Goal: Task Accomplishment & Management: Manage account settings

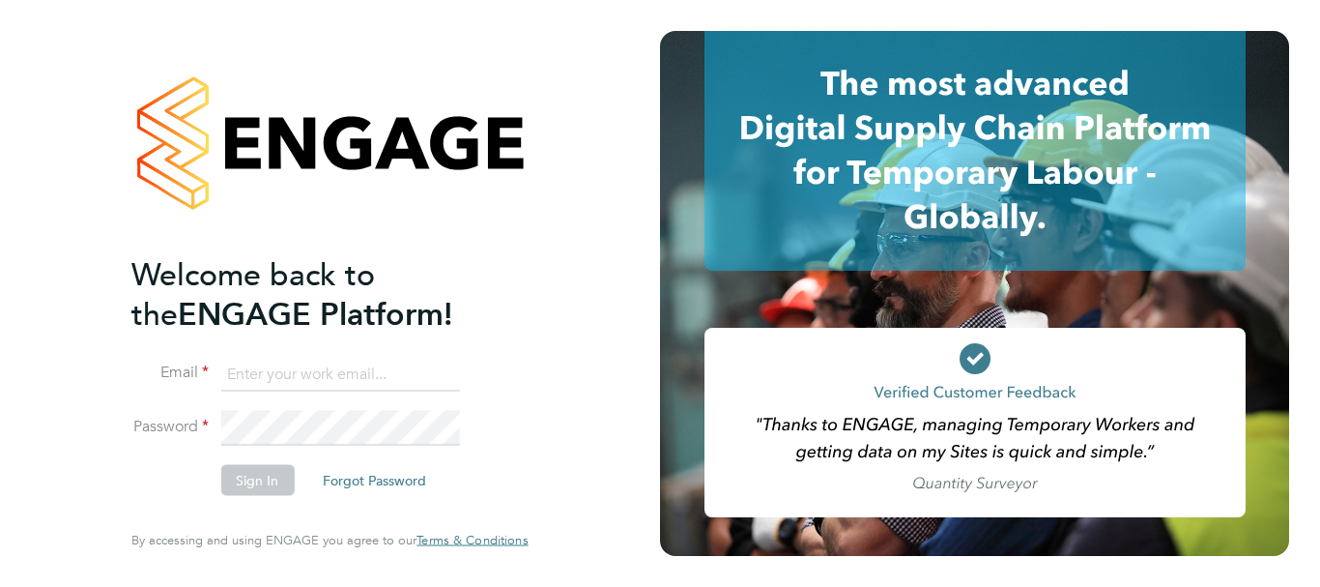
type input "[EMAIL_ADDRESS][DOMAIN_NAME]"
click at [264, 482] on button "Sign In" at bounding box center [256, 480] width 73 height 31
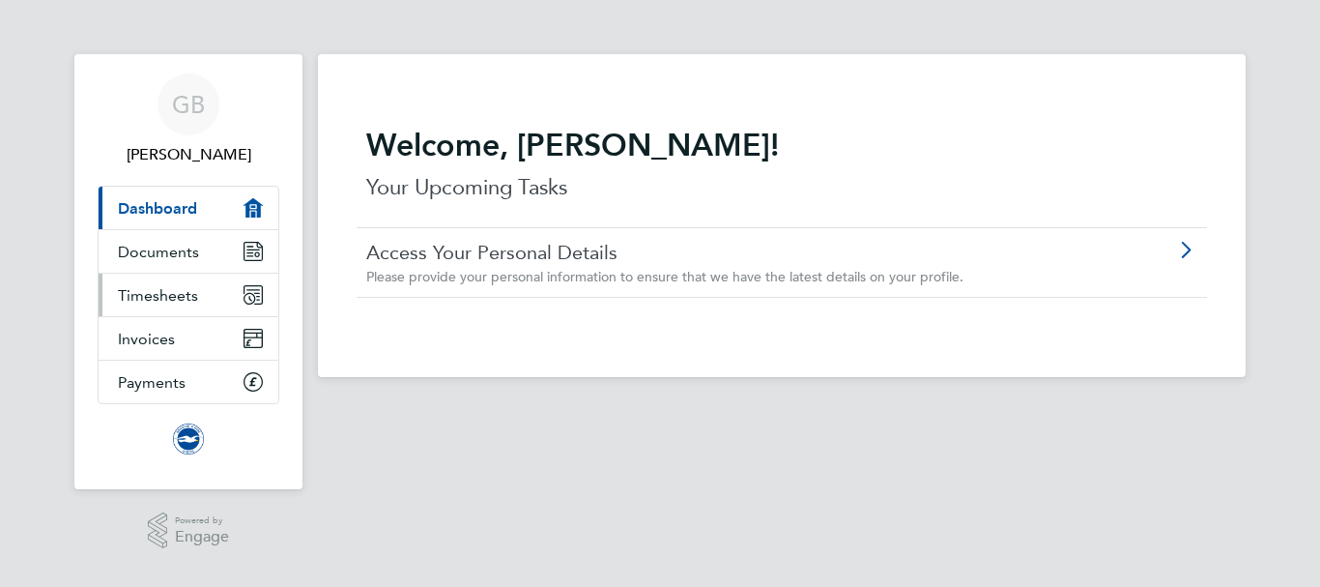
click at [217, 301] on link "Timesheets" at bounding box center [189, 295] width 180 height 43
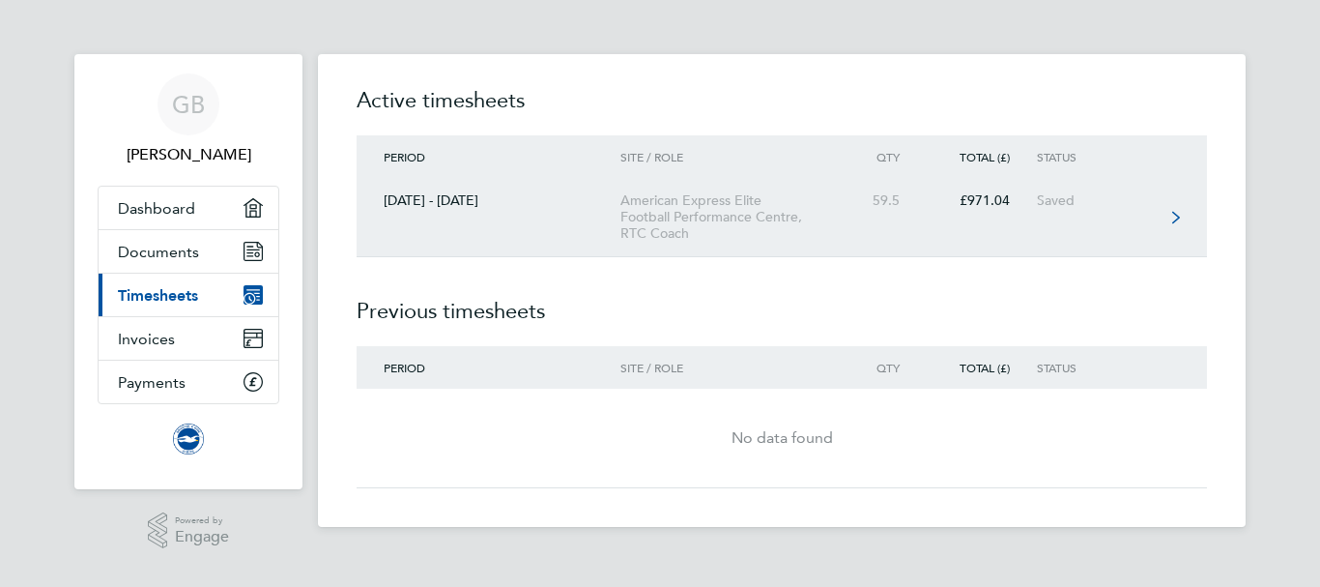
click at [507, 207] on div "[DATE] - [DATE]" at bounding box center [489, 200] width 264 height 16
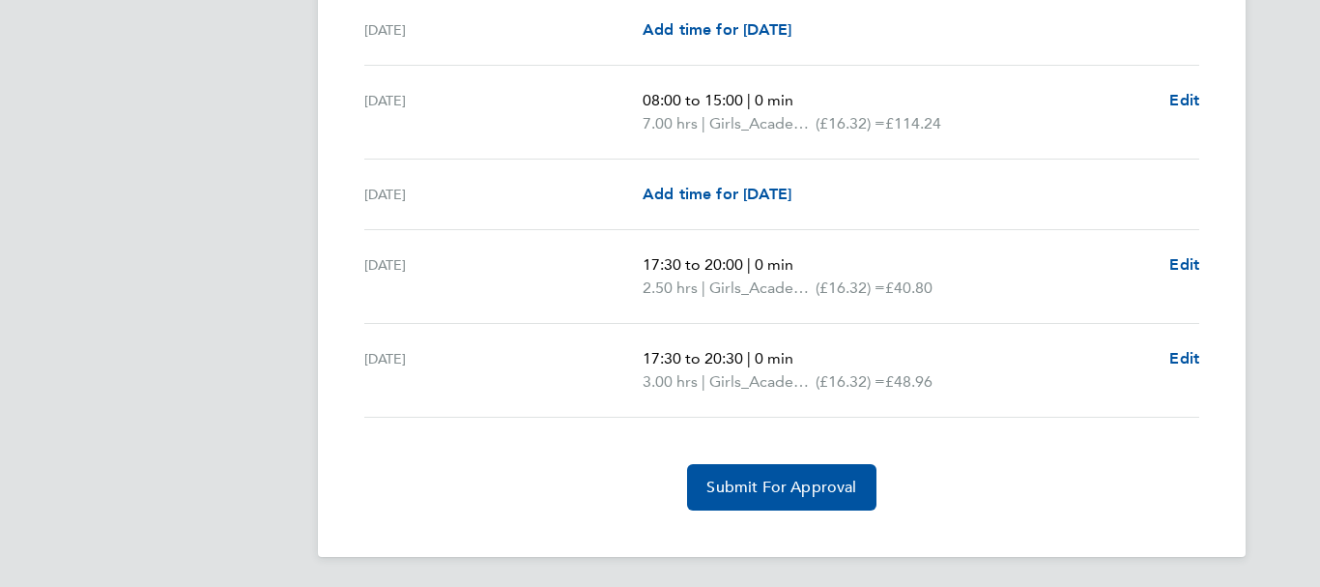
scroll to position [2414, 0]
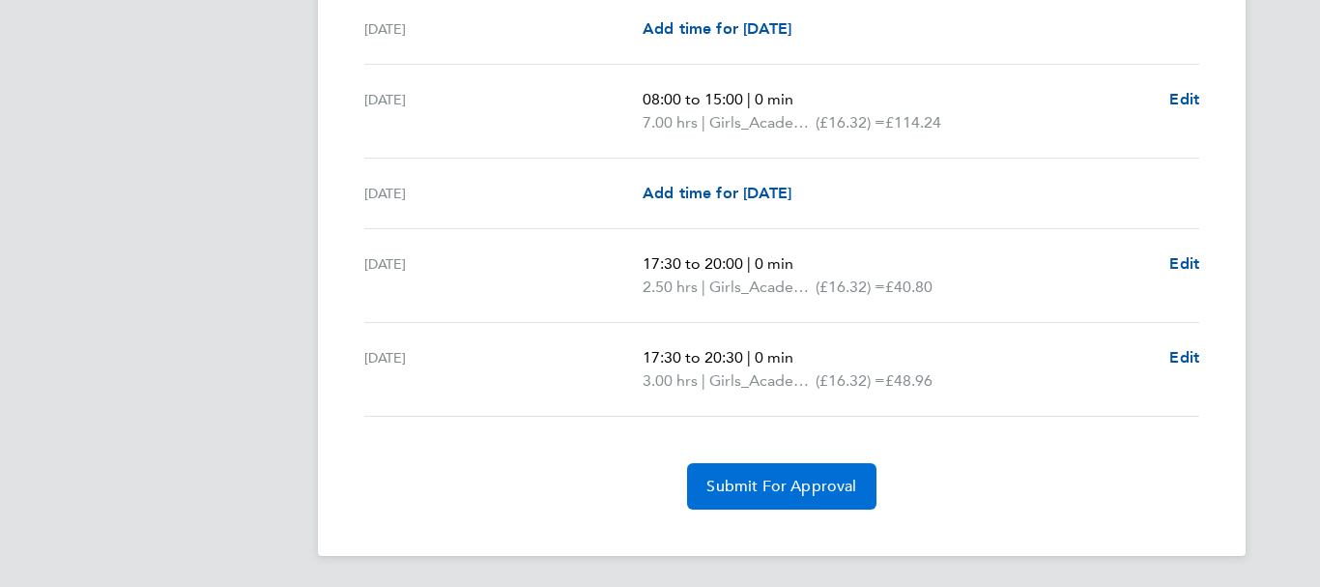
click at [776, 483] on span "Submit For Approval" at bounding box center [782, 486] width 150 height 19
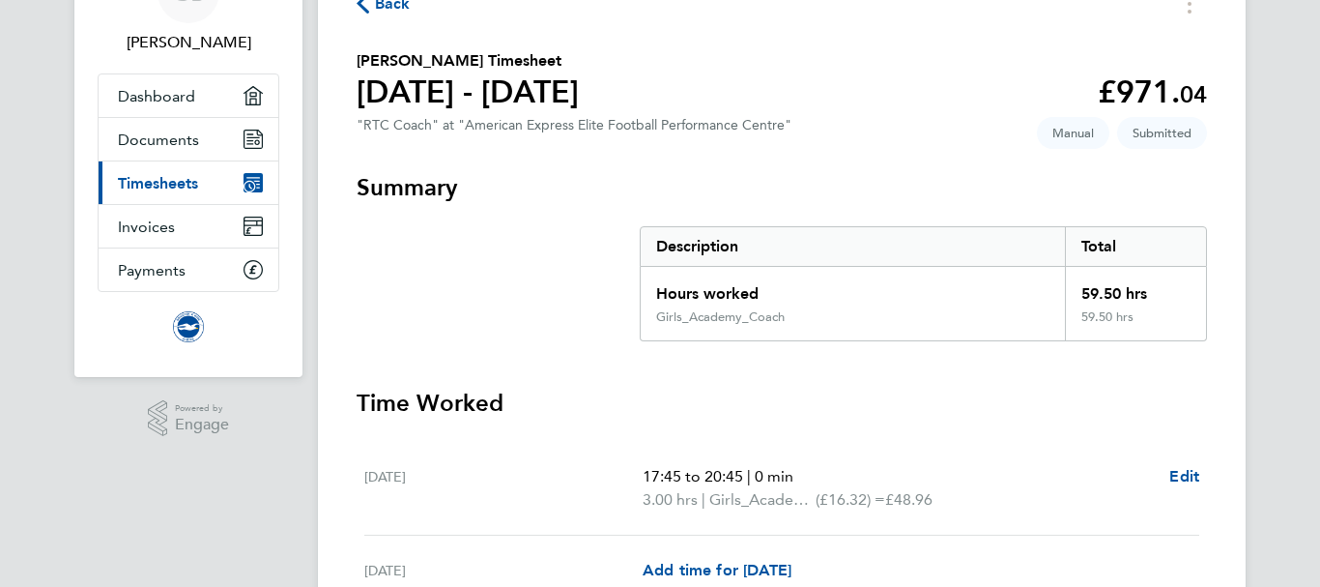
scroll to position [194, 0]
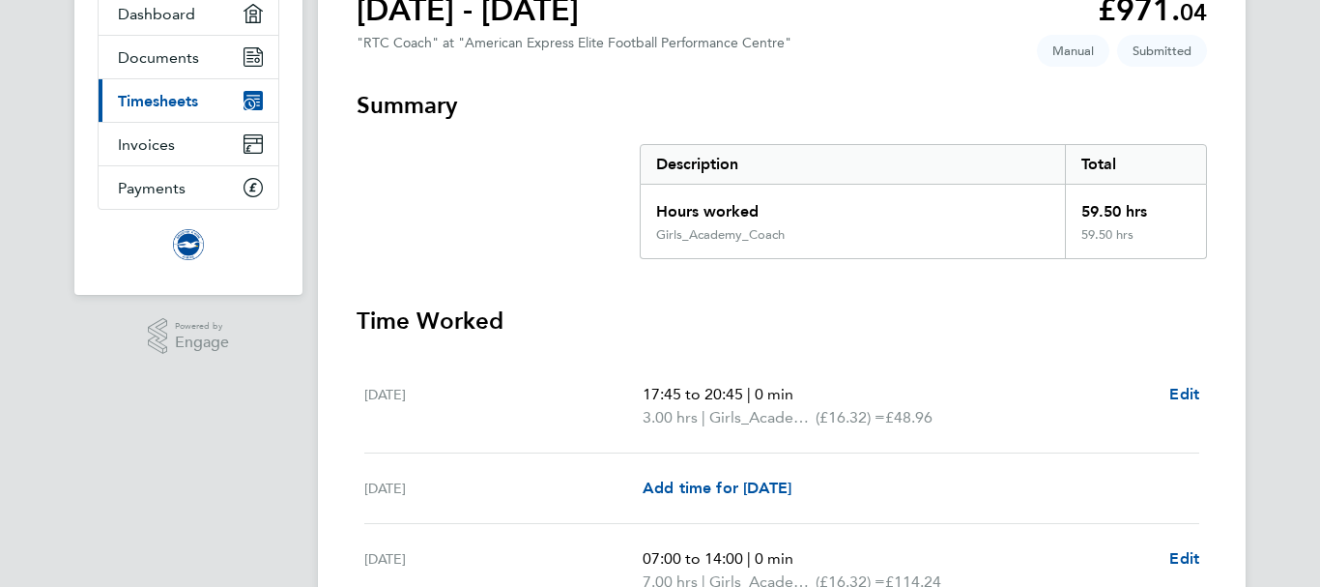
drag, startPoint x: 1289, startPoint y: 204, endPoint x: 1281, endPoint y: 266, distance: 62.5
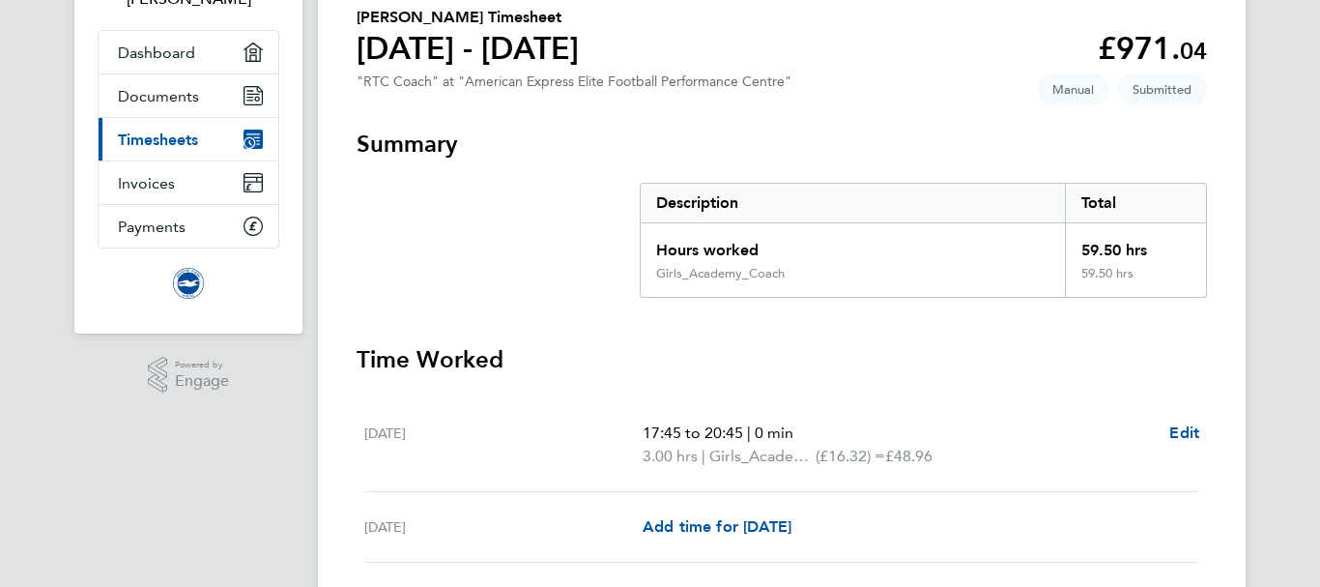
scroll to position [0, 0]
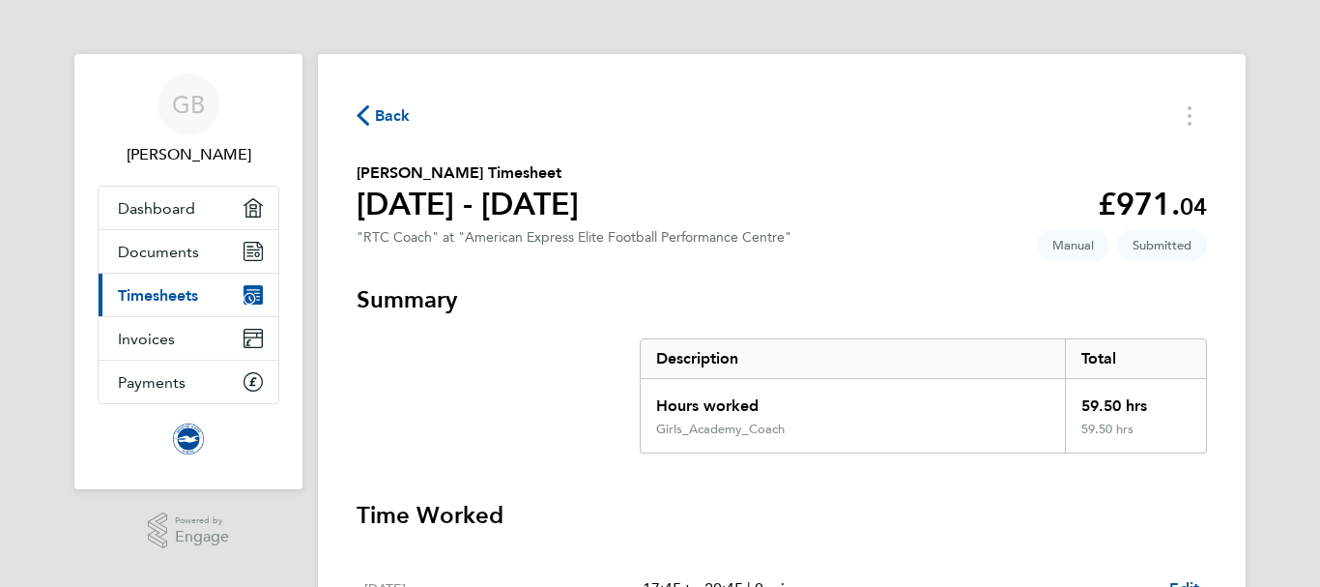
click at [1199, 120] on button "Timesheets Menu" at bounding box center [1189, 116] width 35 height 30
click at [233, 215] on link "Dashboard" at bounding box center [189, 208] width 180 height 43
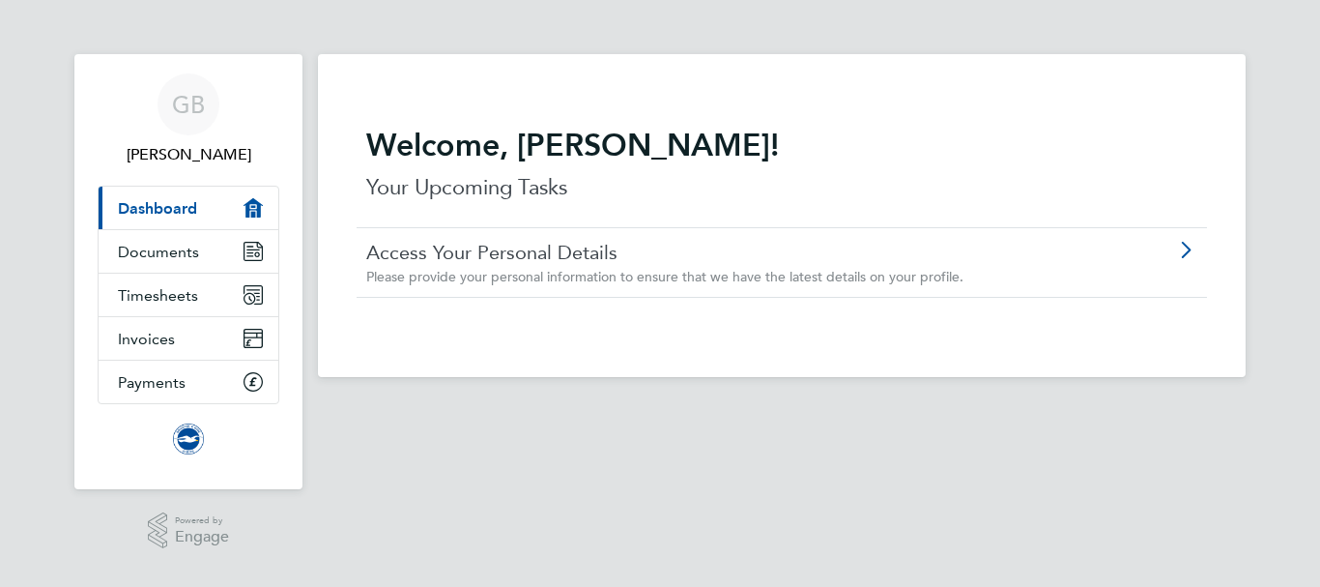
click at [397, 254] on link "Access Your Personal Details" at bounding box center [727, 252] width 722 height 25
click at [192, 252] on span "Documents" at bounding box center [158, 252] width 81 height 18
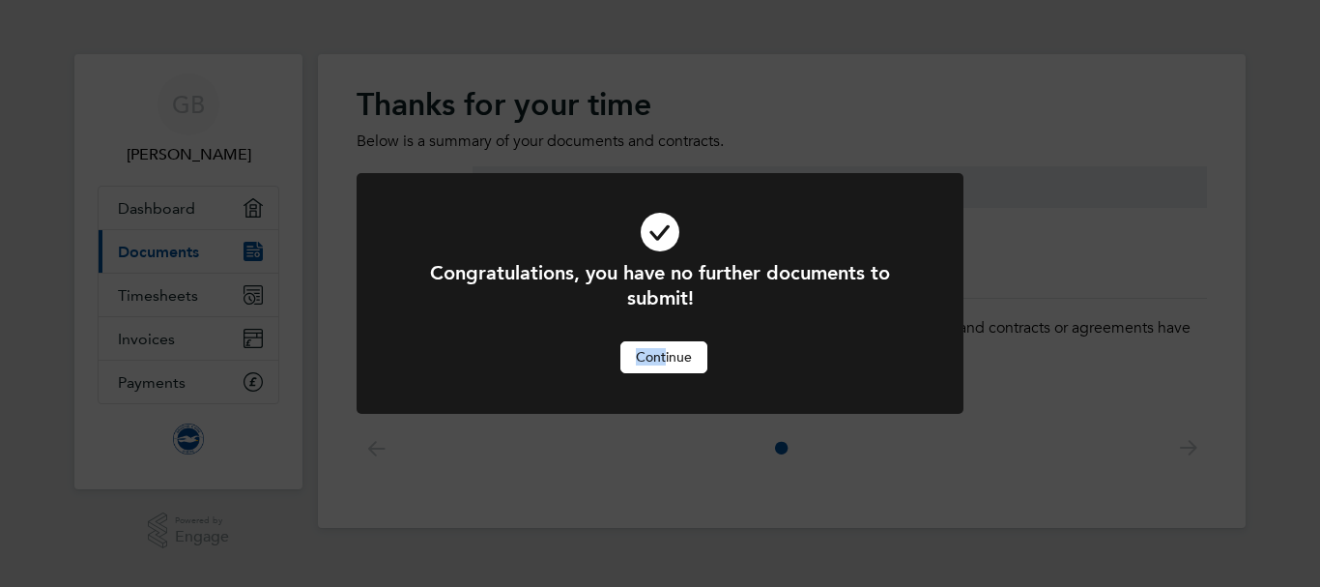
click at [667, 350] on div "Congratulations, you have no further documents to submit! Cancel Continue" at bounding box center [660, 316] width 503 height 112
click at [667, 351] on button "Continue" at bounding box center [664, 356] width 87 height 31
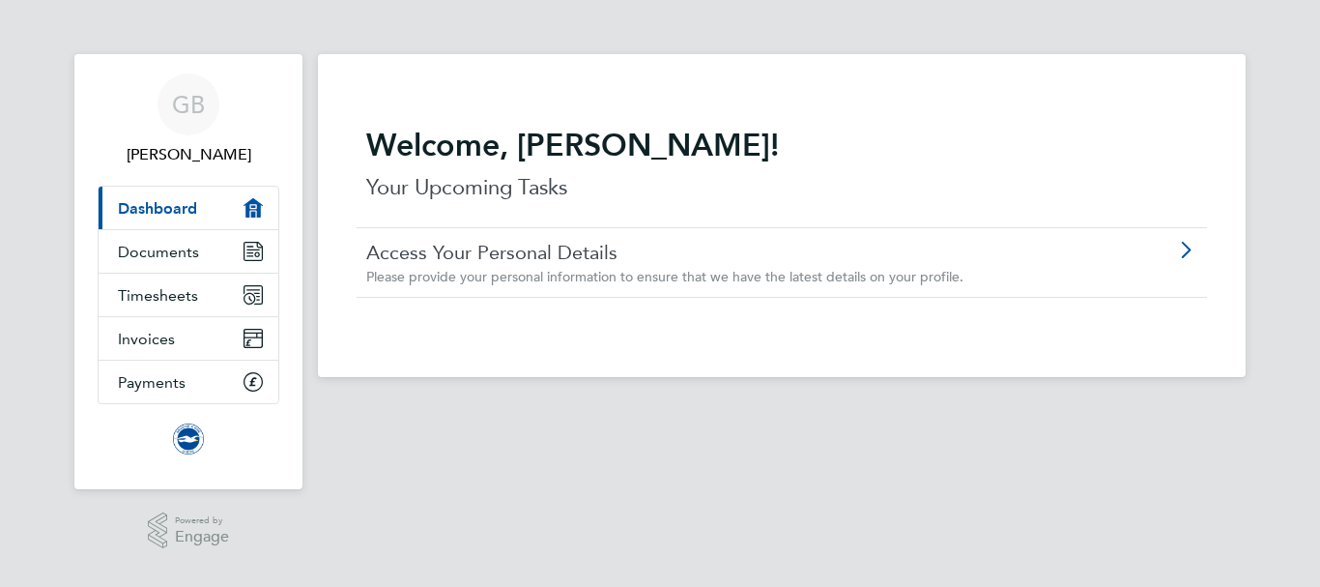
click at [533, 247] on link "Access Your Personal Details" at bounding box center [727, 252] width 722 height 25
click at [170, 295] on span "Timesheets" at bounding box center [158, 295] width 80 height 18
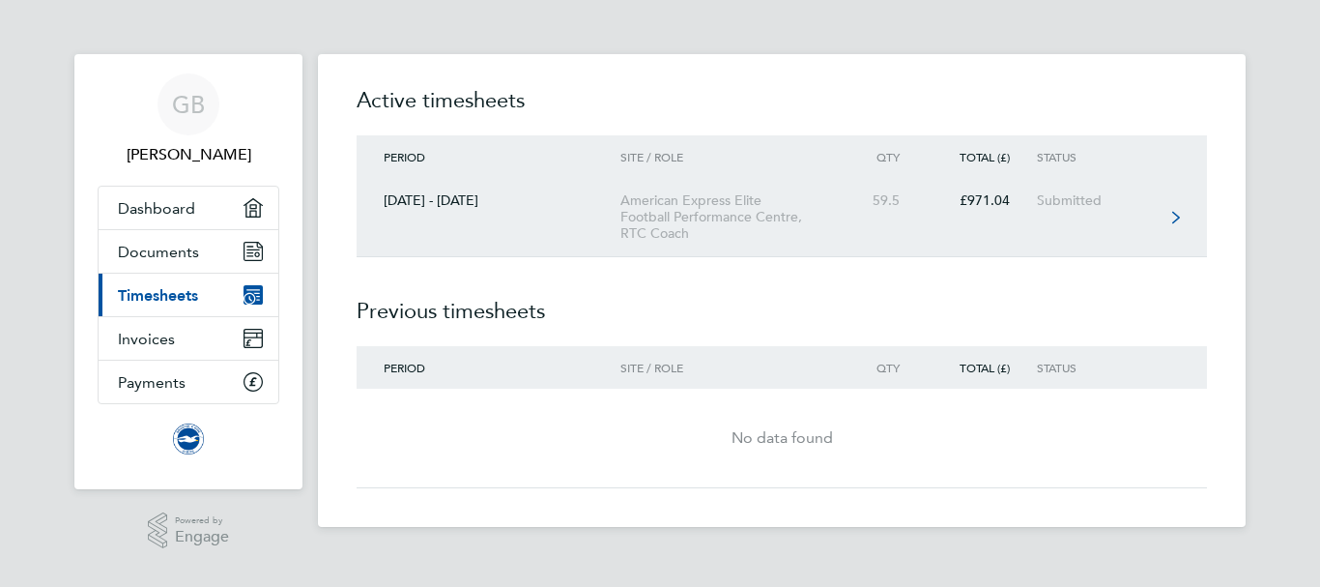
click at [1145, 207] on div "Submitted" at bounding box center [1096, 200] width 119 height 16
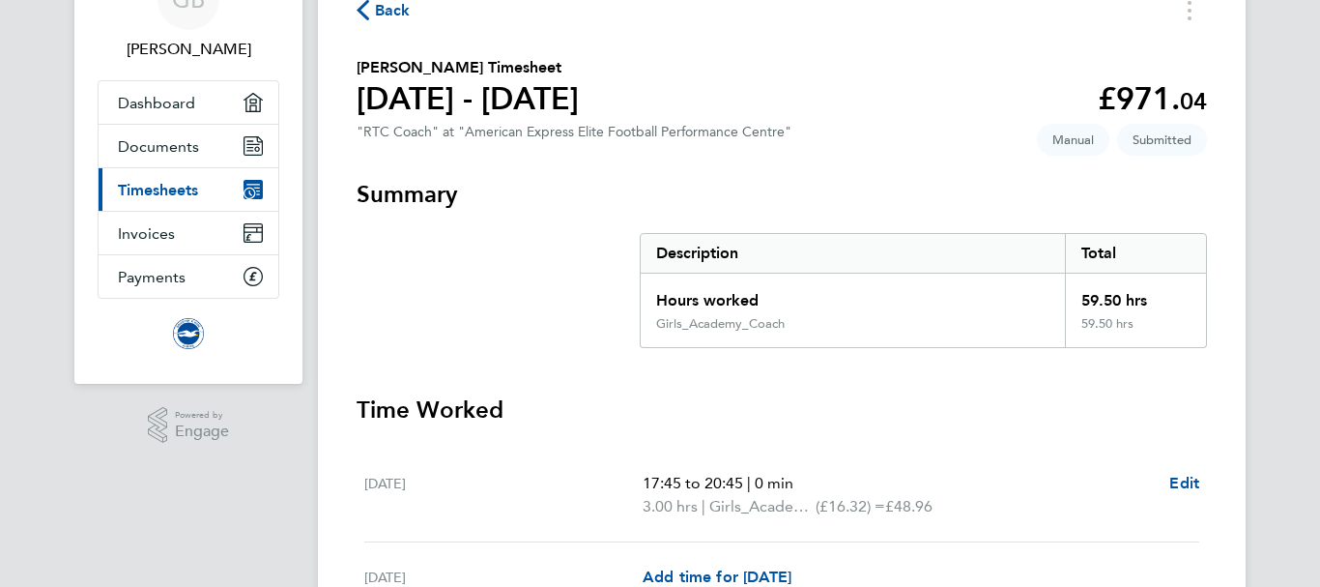
scroll to position [97, 0]
